Goal: Find specific page/section

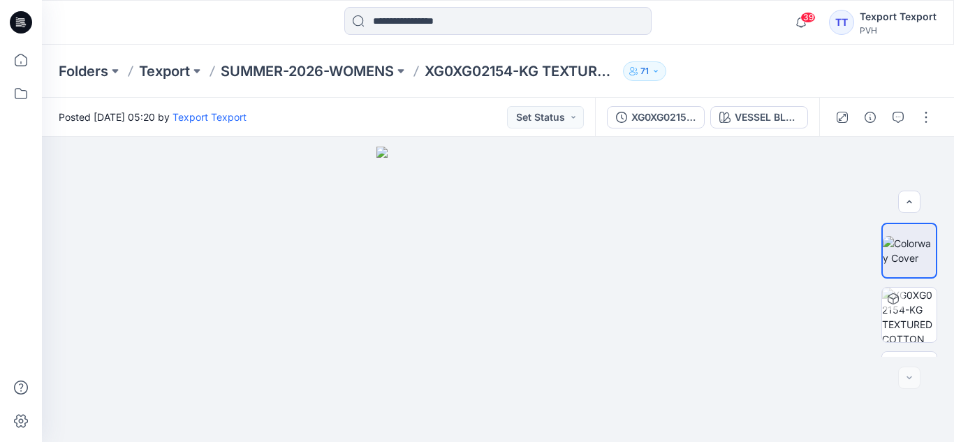
scroll to position [50, 0]
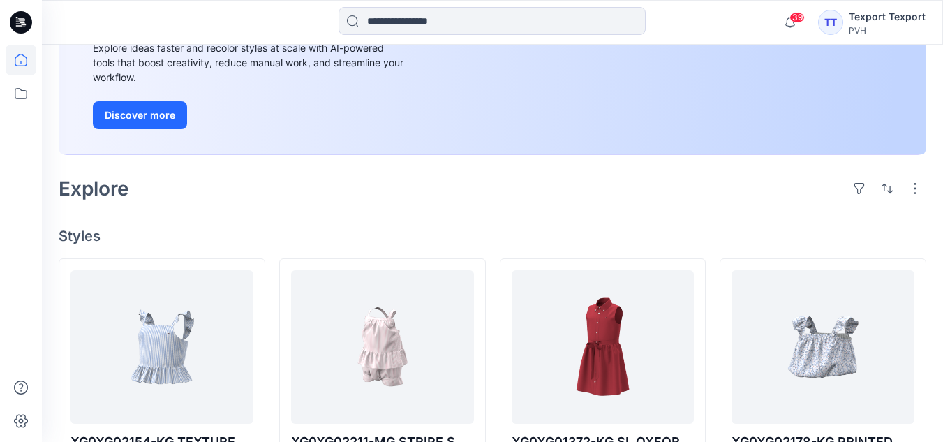
scroll to position [140, 0]
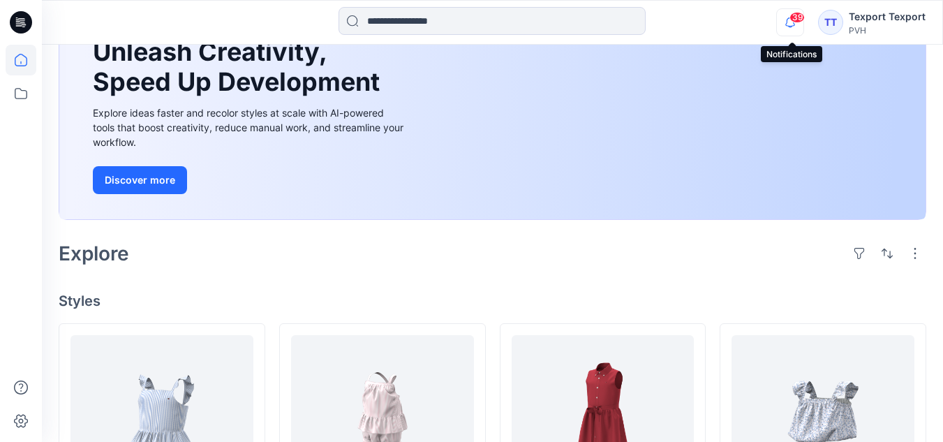
click at [790, 20] on icon "button" at bounding box center [790, 22] width 27 height 28
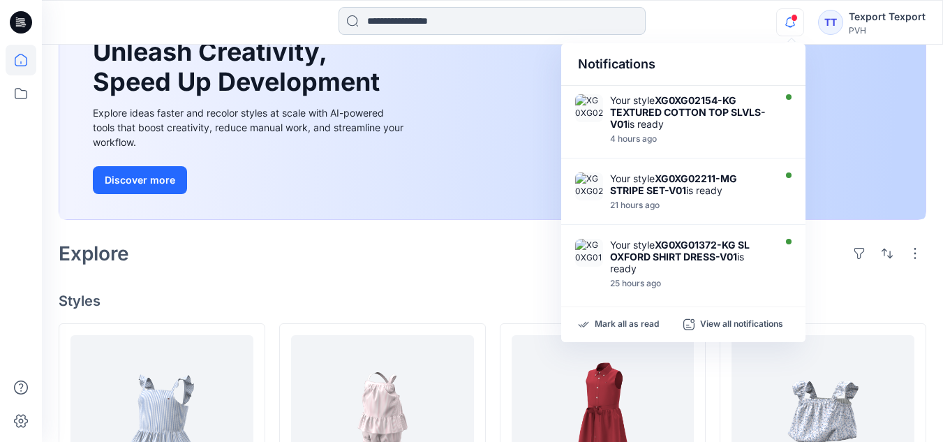
click at [513, 24] on input at bounding box center [492, 21] width 307 height 28
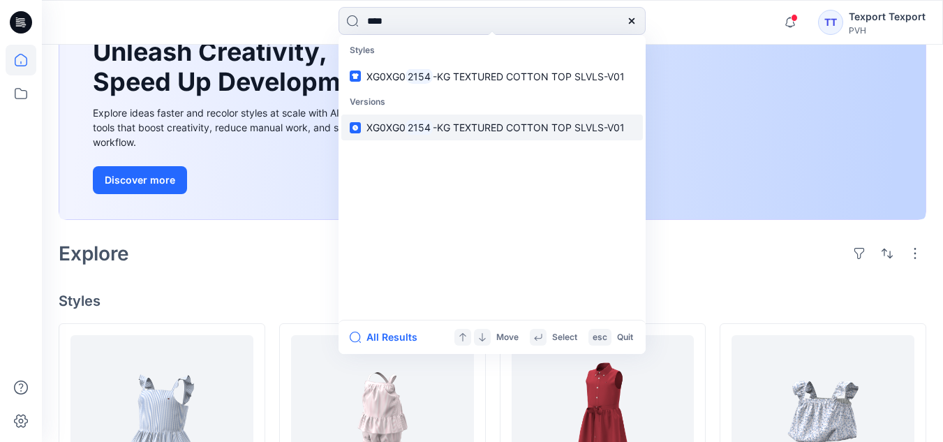
type input "****"
click at [512, 127] on span "-KG TEXTURED COTTON TOP SLVLS-V01" at bounding box center [529, 128] width 192 height 12
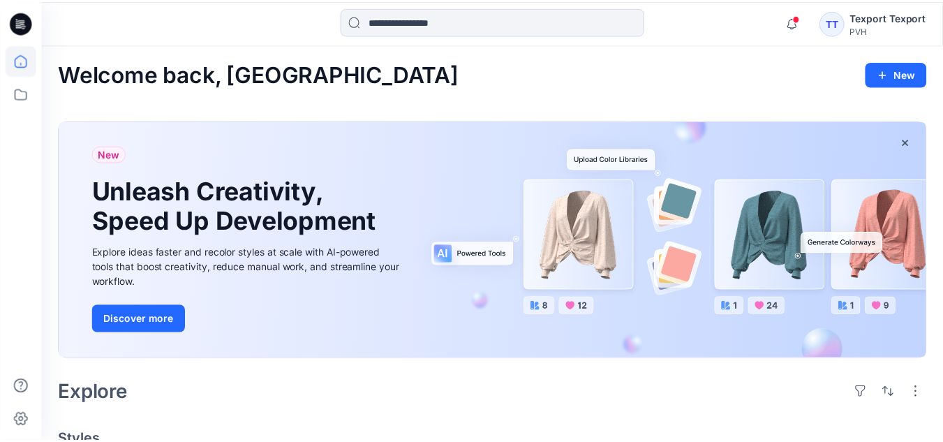
scroll to position [140, 0]
